Goal: Check status: Check status

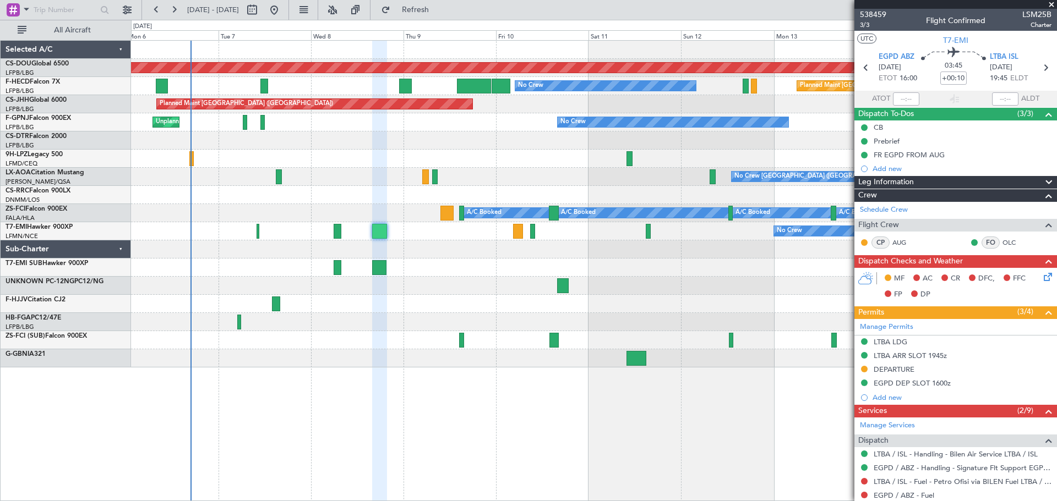
scroll to position [163, 0]
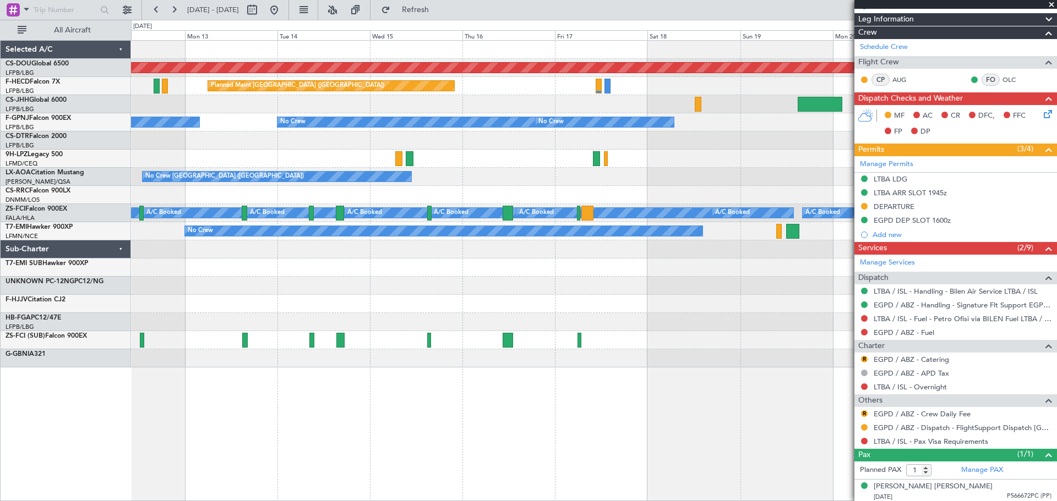
click at [162, 271] on div "Planned Maint London ([GEOGRAPHIC_DATA]) Planned Maint [GEOGRAPHIC_DATA] ([GEOG…" at bounding box center [593, 204] width 925 height 327
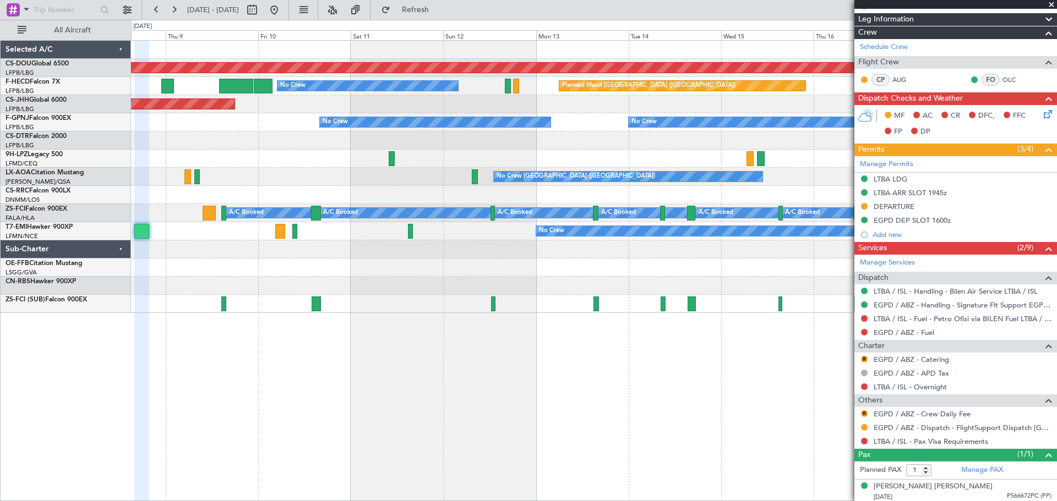
click at [713, 270] on div "Planned Maint London ([GEOGRAPHIC_DATA]) Planned Maint [GEOGRAPHIC_DATA] ([GEOG…" at bounding box center [593, 177] width 925 height 272
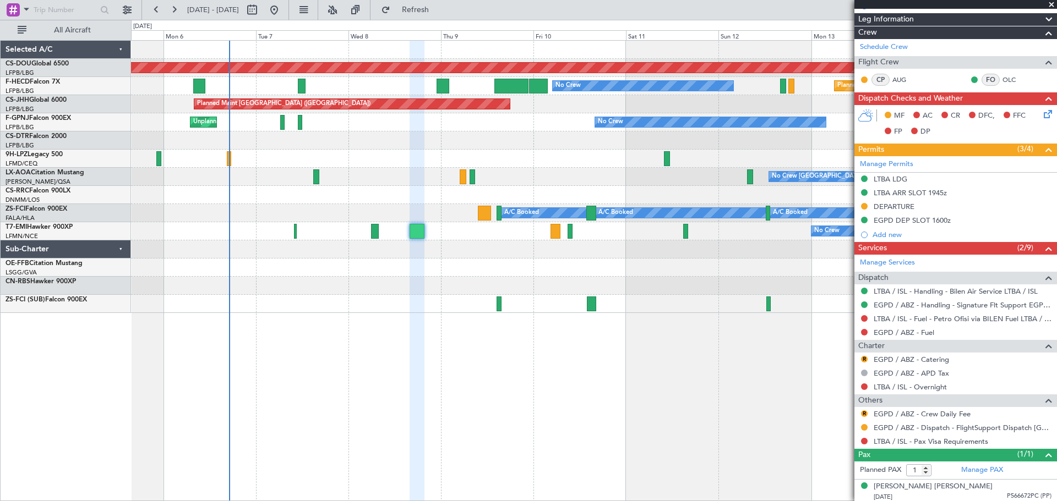
click at [565, 276] on div "Planned Maint London ([GEOGRAPHIC_DATA]) Planned Maint [GEOGRAPHIC_DATA] ([GEOG…" at bounding box center [593, 177] width 925 height 272
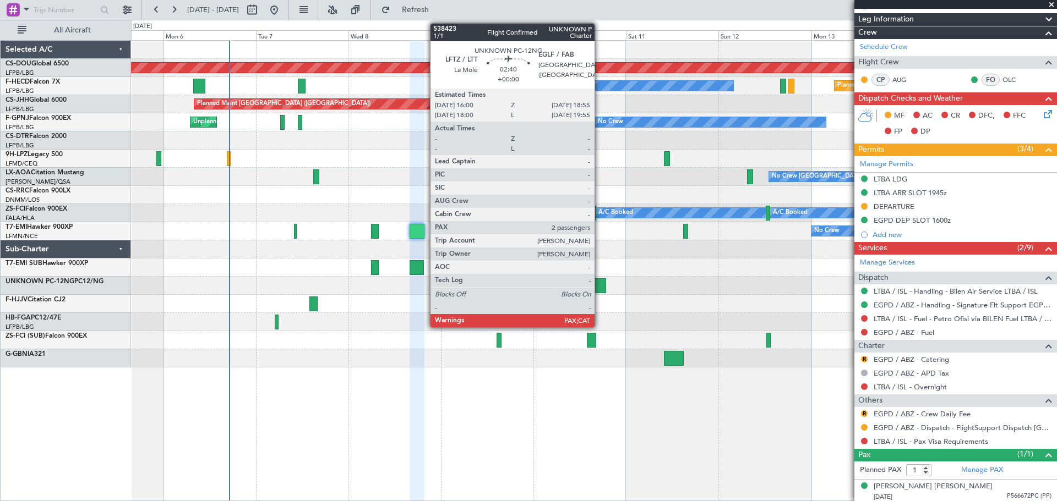
click at [599, 286] on div at bounding box center [600, 286] width 12 height 15
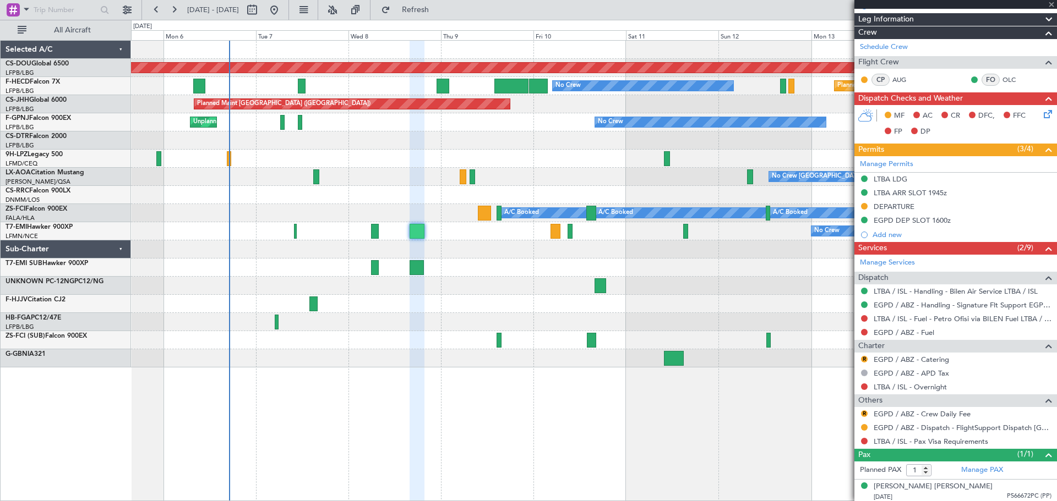
type input "2"
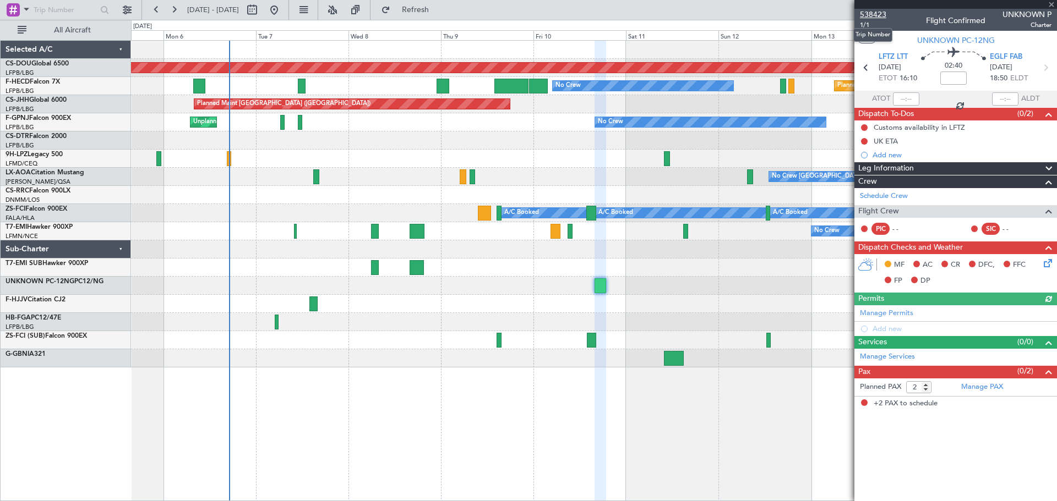
click at [878, 14] on span "538423" at bounding box center [873, 15] width 26 height 12
